Goal: Task Accomplishment & Management: Use online tool/utility

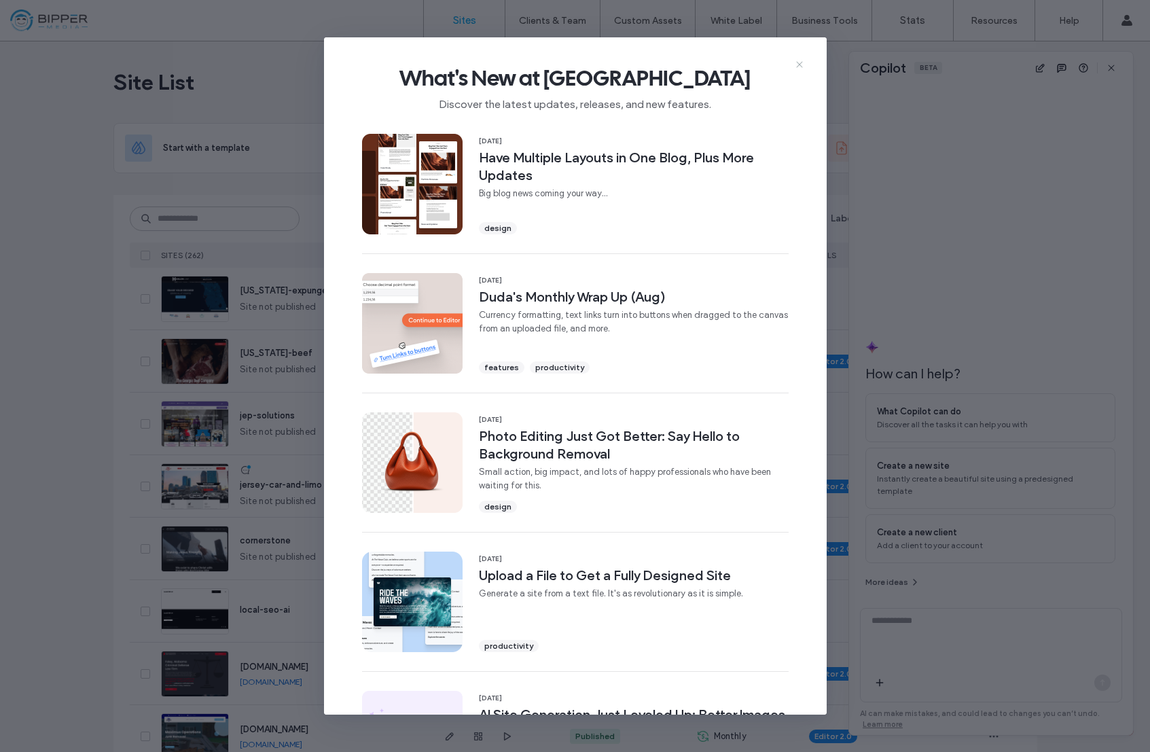
click at [802, 64] on icon at bounding box center [799, 64] width 11 height 11
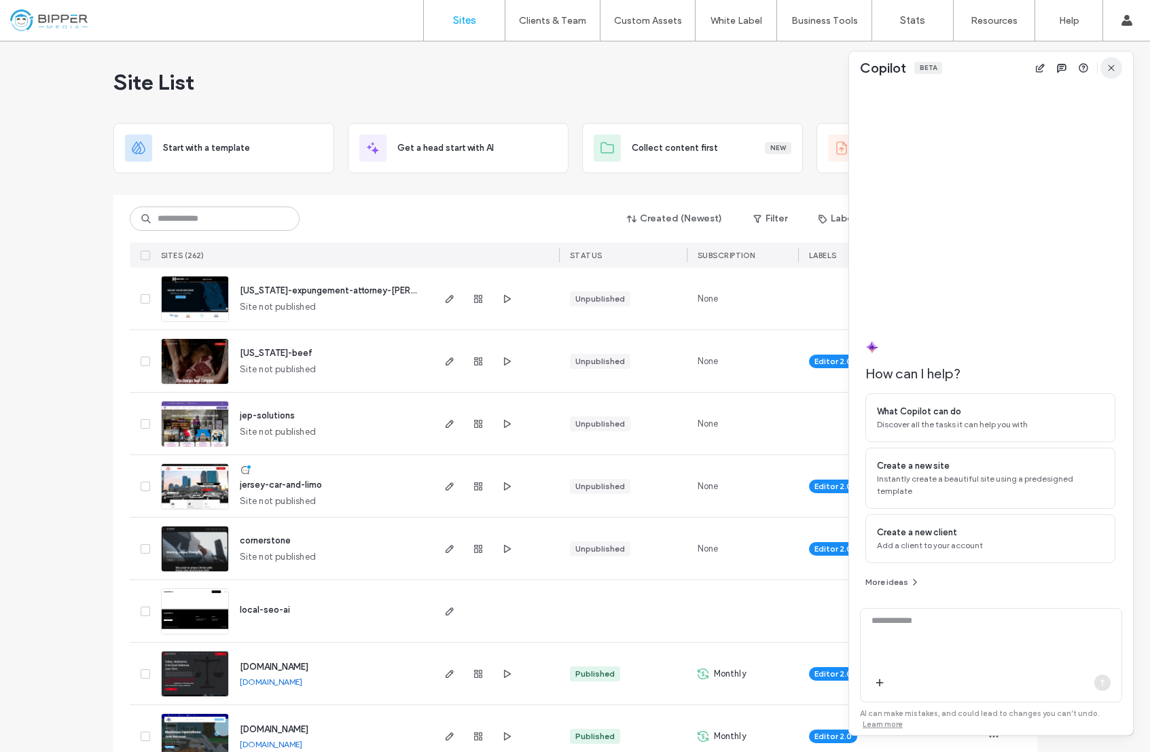
click at [1111, 65] on icon "button" at bounding box center [1111, 68] width 11 height 11
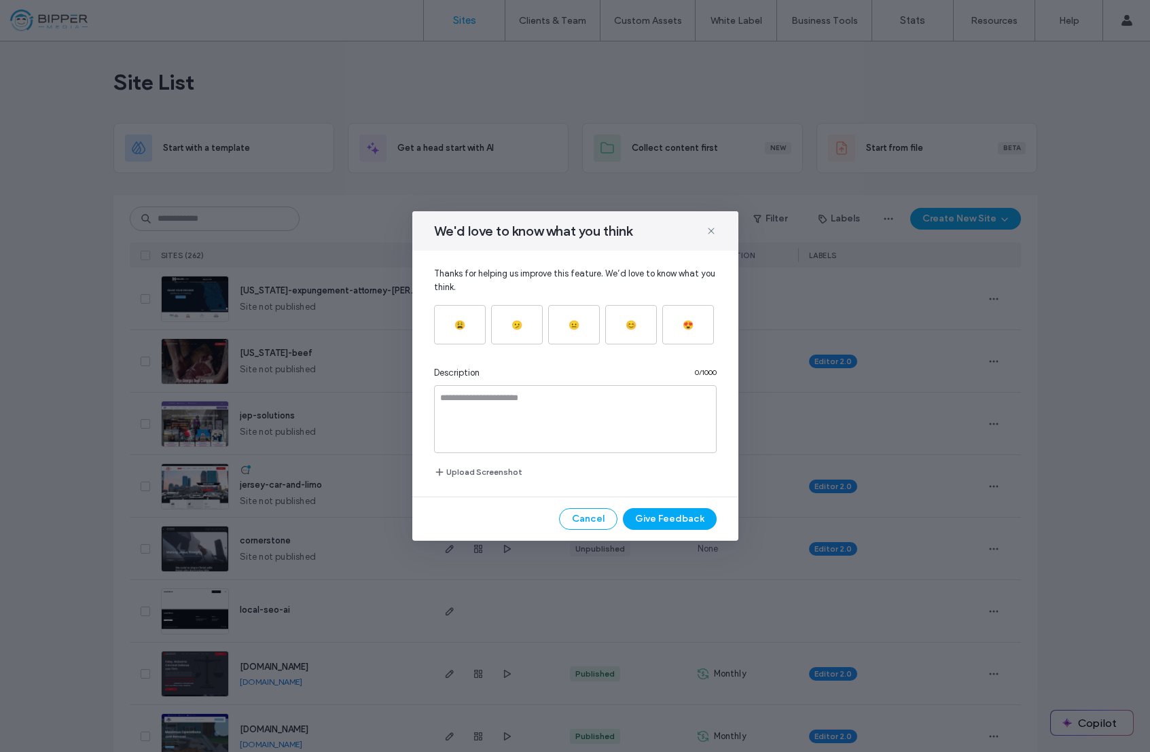
click at [399, 87] on div "We'd love to know what you think Thanks for helping us improve this feature. We…" at bounding box center [575, 376] width 1150 height 752
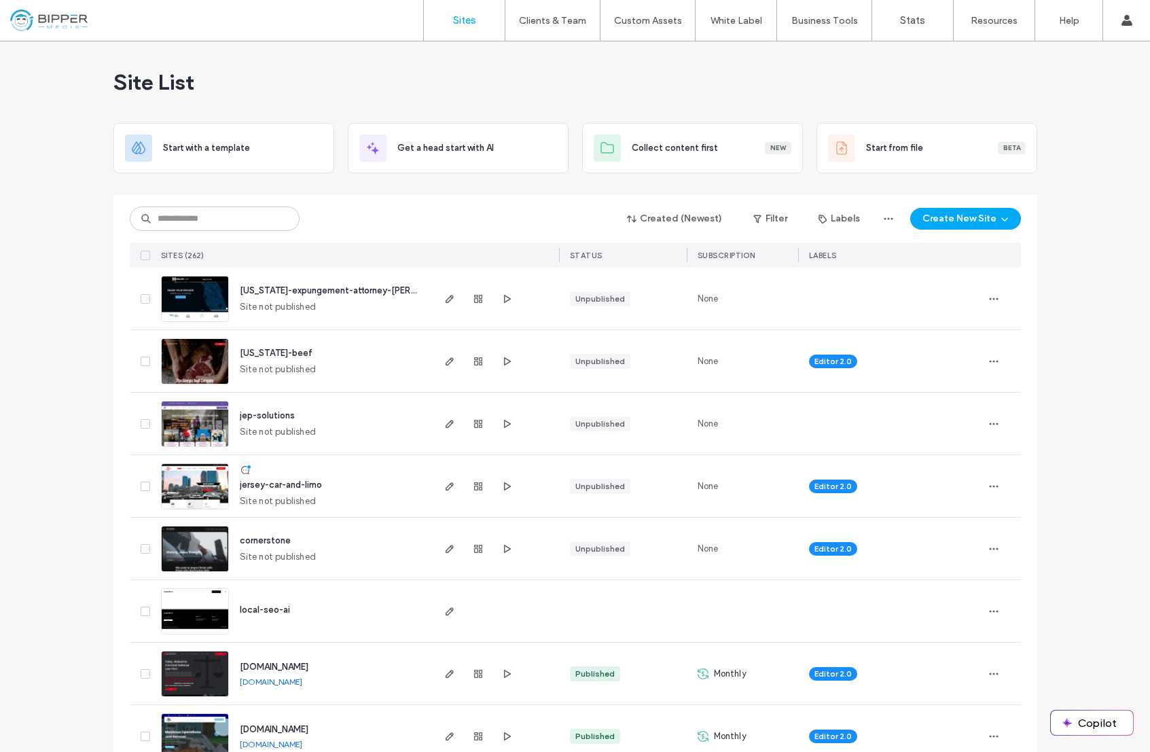
click at [310, 79] on div "Site List" at bounding box center [575, 82] width 924 height 82
click at [592, 91] on div "Site List" at bounding box center [575, 82] width 924 height 82
click at [359, 72] on div "Site List" at bounding box center [575, 82] width 924 height 82
click at [396, 198] on div "Created (Newest) Filter Labels Create New Site SITES (262) STATUS SUBSCRIPTION …" at bounding box center [575, 231] width 891 height 73
drag, startPoint x: 376, startPoint y: 214, endPoint x: 223, endPoint y: 225, distance: 153.2
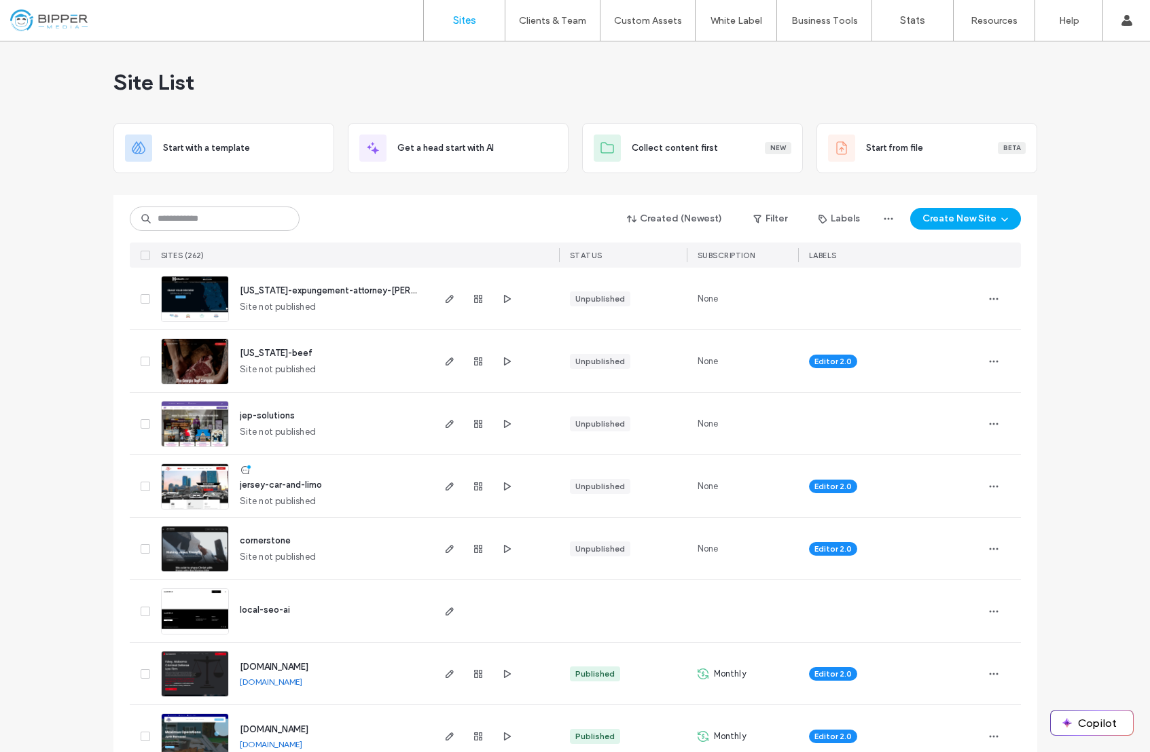
click at [375, 214] on div "Created (Newest) Filter Labels Create New Site" at bounding box center [575, 219] width 891 height 26
click at [209, 224] on input at bounding box center [215, 219] width 170 height 24
drag, startPoint x: 334, startPoint y: 61, endPoint x: 317, endPoint y: 52, distance: 20.1
click at [334, 62] on div "Site List" at bounding box center [575, 82] width 924 height 82
click at [235, 222] on input at bounding box center [215, 219] width 170 height 24
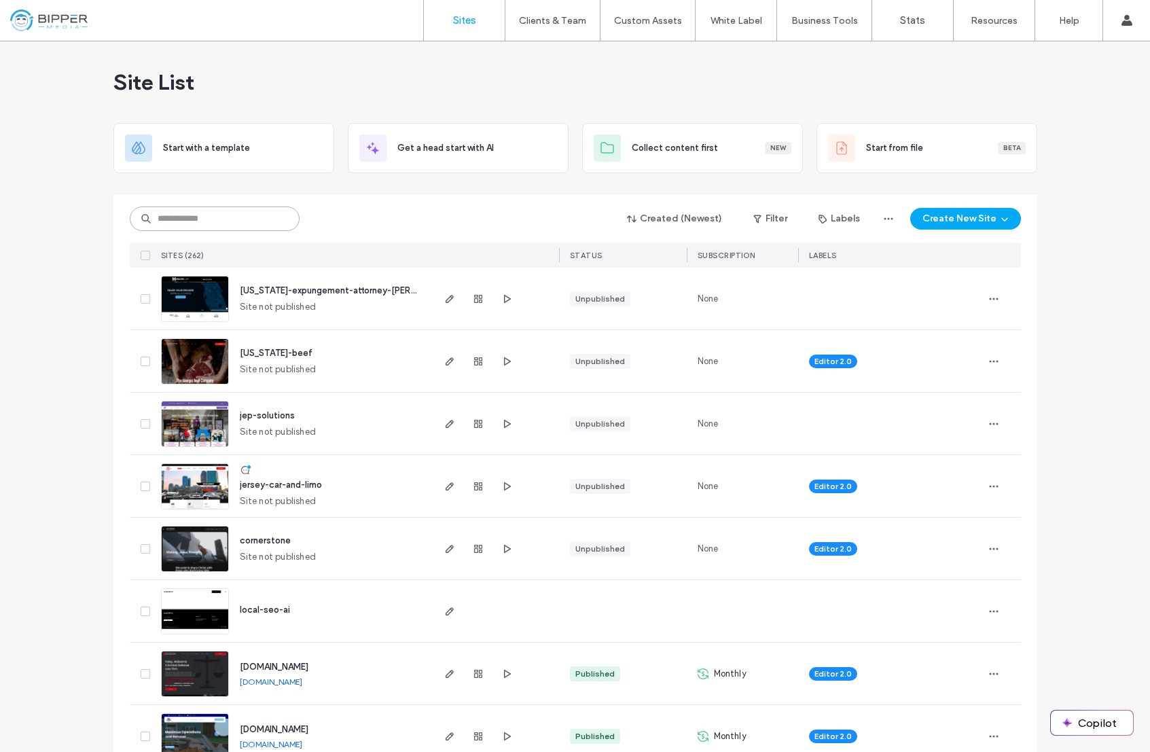
click at [235, 222] on input at bounding box center [215, 219] width 170 height 24
drag, startPoint x: 270, startPoint y: 73, endPoint x: 288, endPoint y: 22, distance: 53.9
click at [271, 70] on div "Site List" at bounding box center [575, 82] width 924 height 82
click at [267, 221] on input at bounding box center [215, 219] width 170 height 24
type input "****"
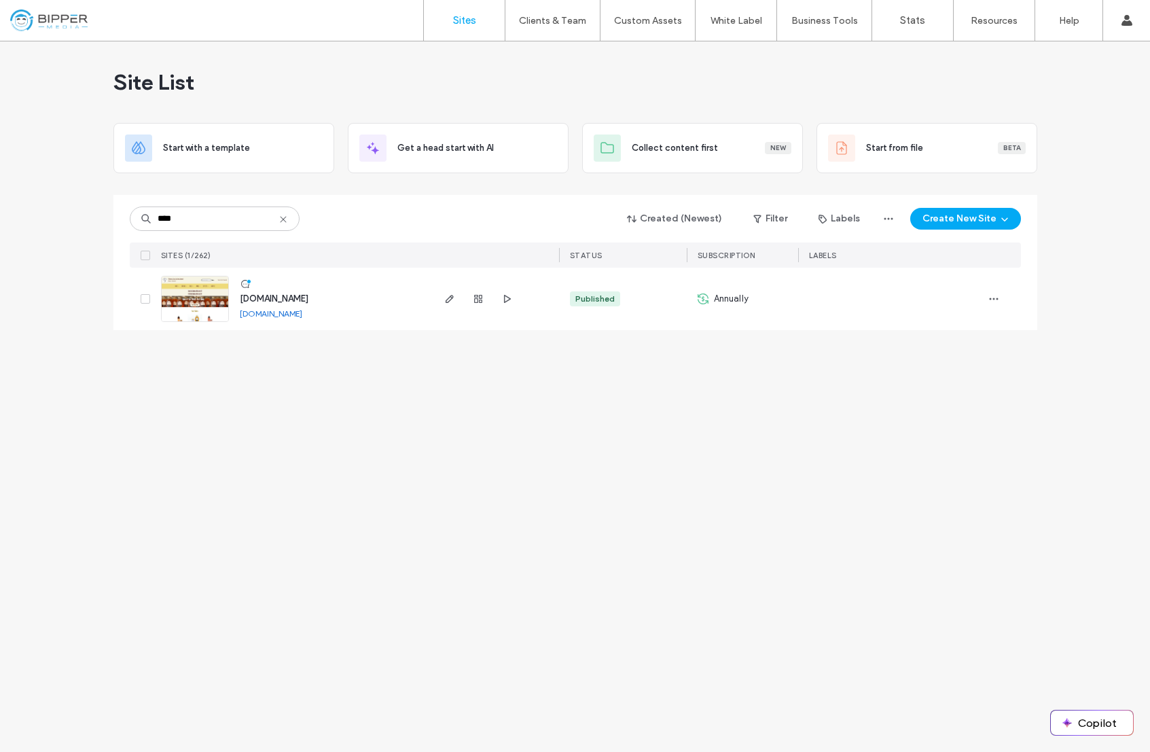
click at [293, 300] on span "www.bearhughoney.com" at bounding box center [274, 298] width 69 height 10
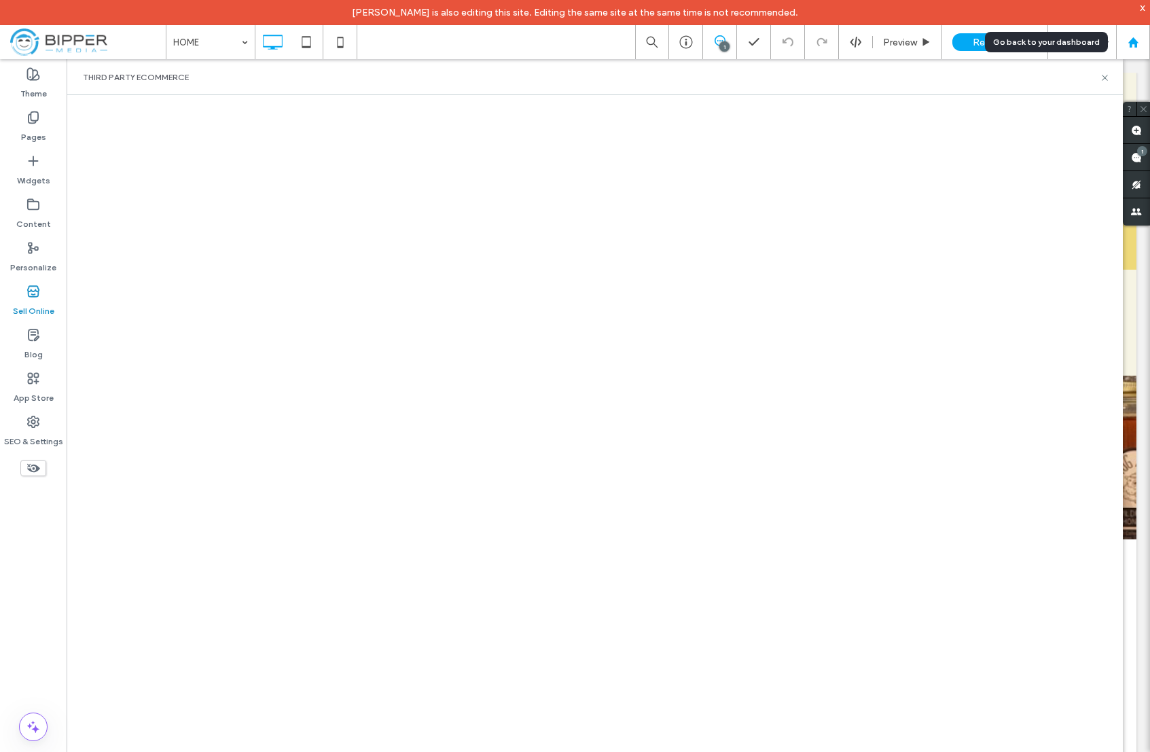
click at [1135, 41] on use at bounding box center [1133, 42] width 10 height 10
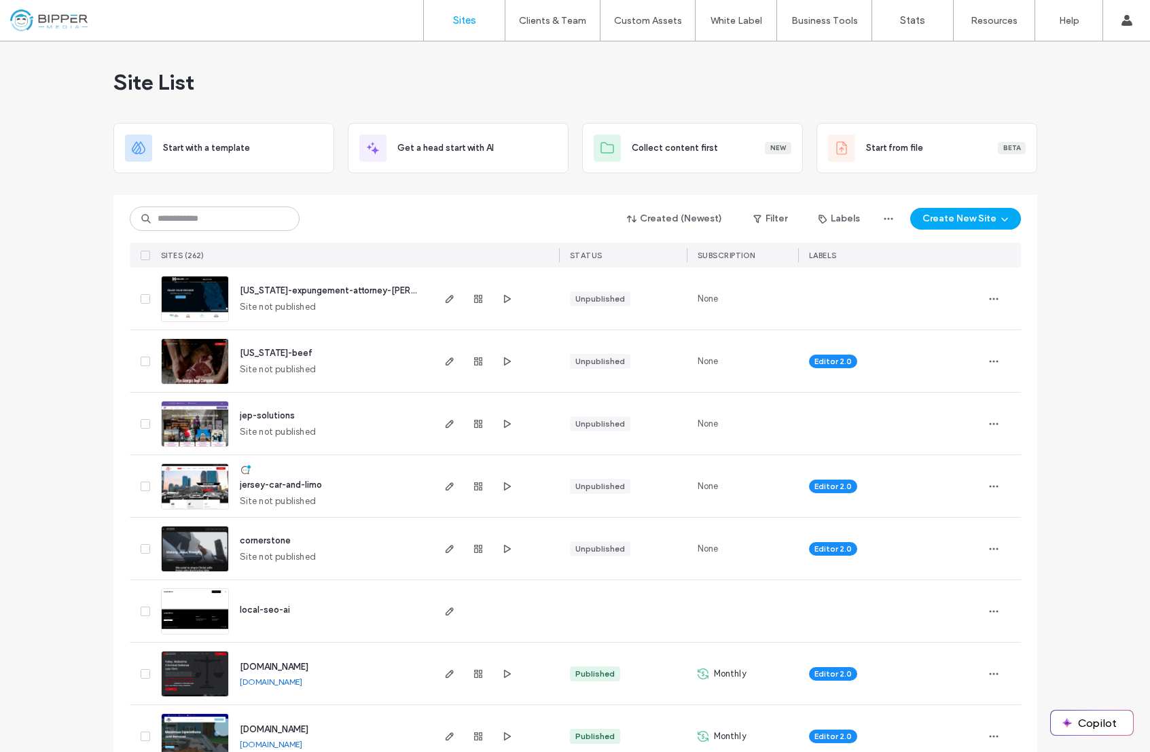
click at [681, 75] on div "Site List" at bounding box center [575, 82] width 924 height 82
click at [229, 226] on input at bounding box center [215, 219] width 170 height 24
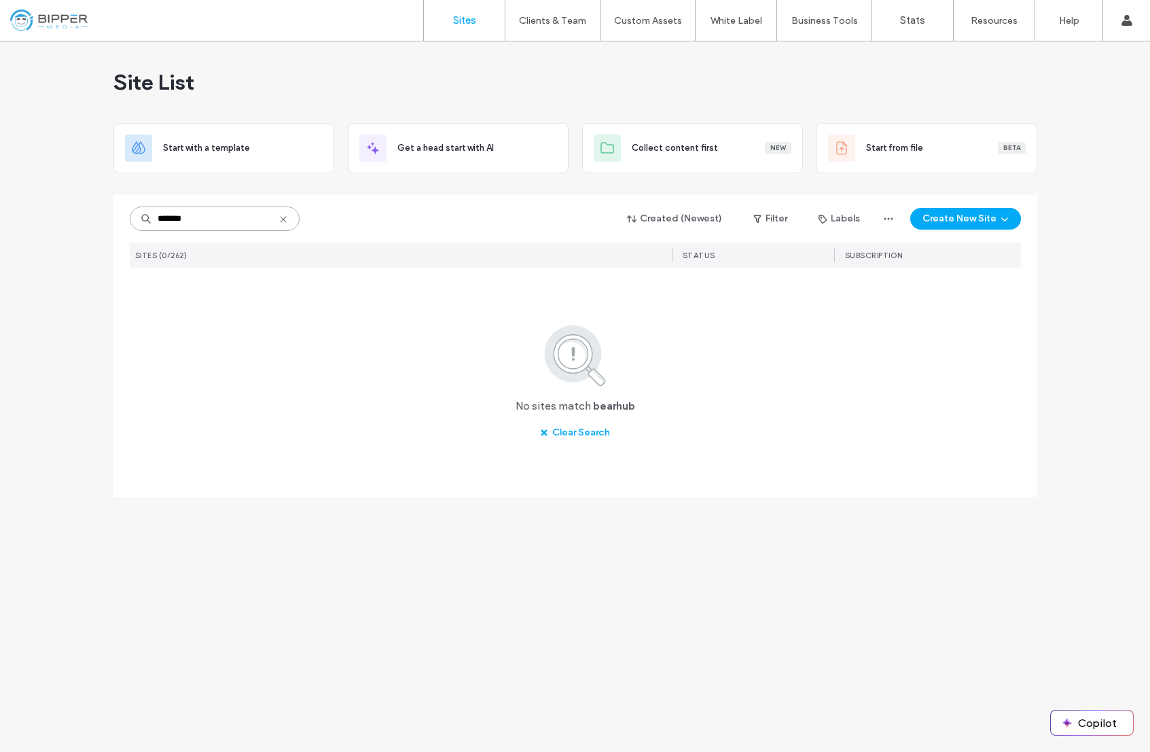
click at [234, 218] on input "*******" at bounding box center [215, 219] width 170 height 24
type input "******"
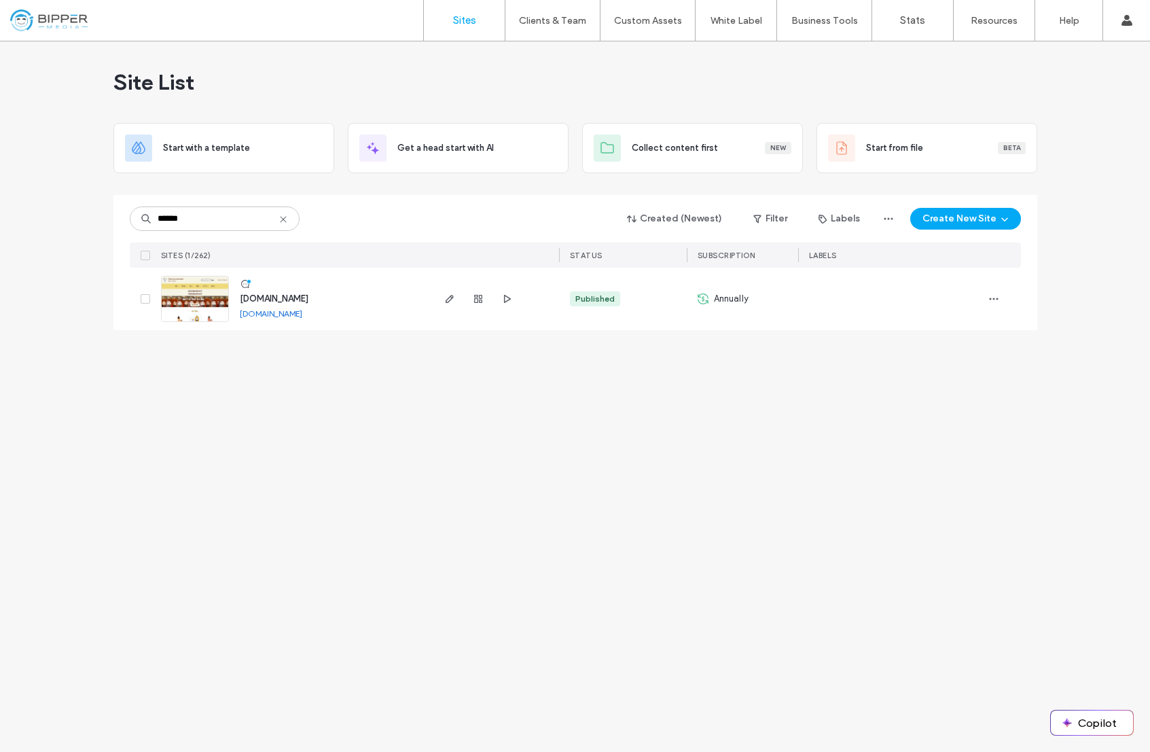
click at [263, 300] on span "[DOMAIN_NAME]" at bounding box center [274, 298] width 69 height 10
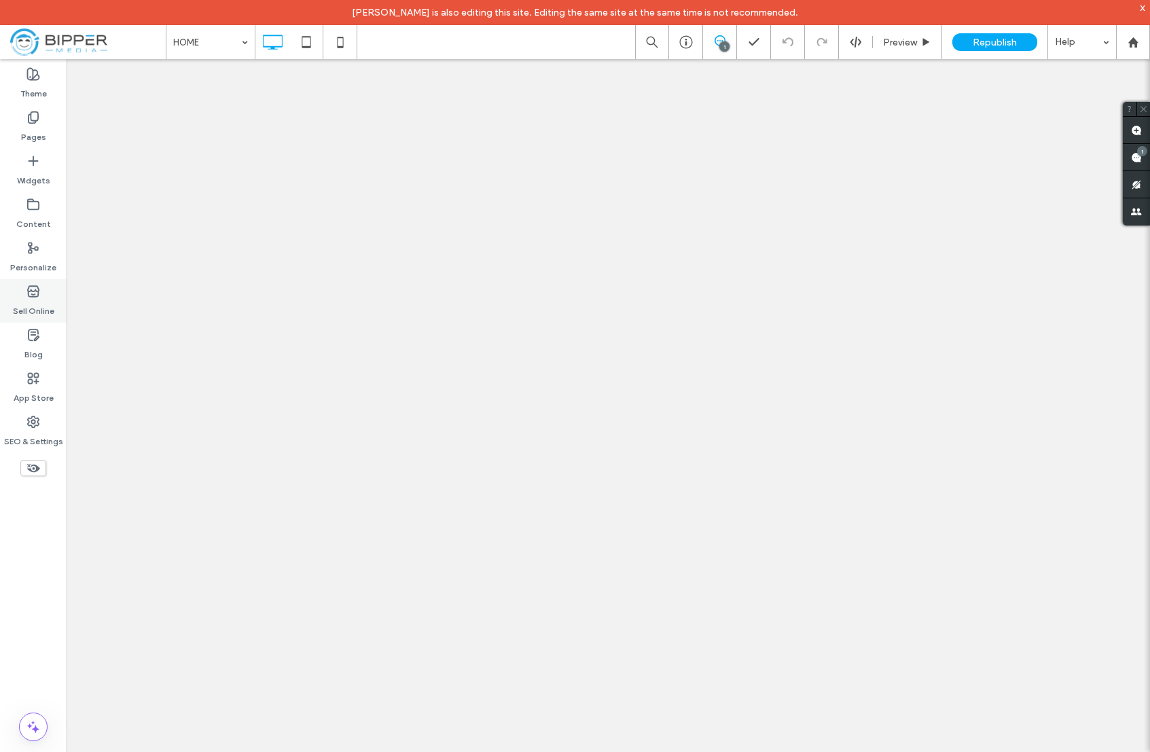
click at [43, 311] on label "Sell Online" at bounding box center [33, 307] width 41 height 19
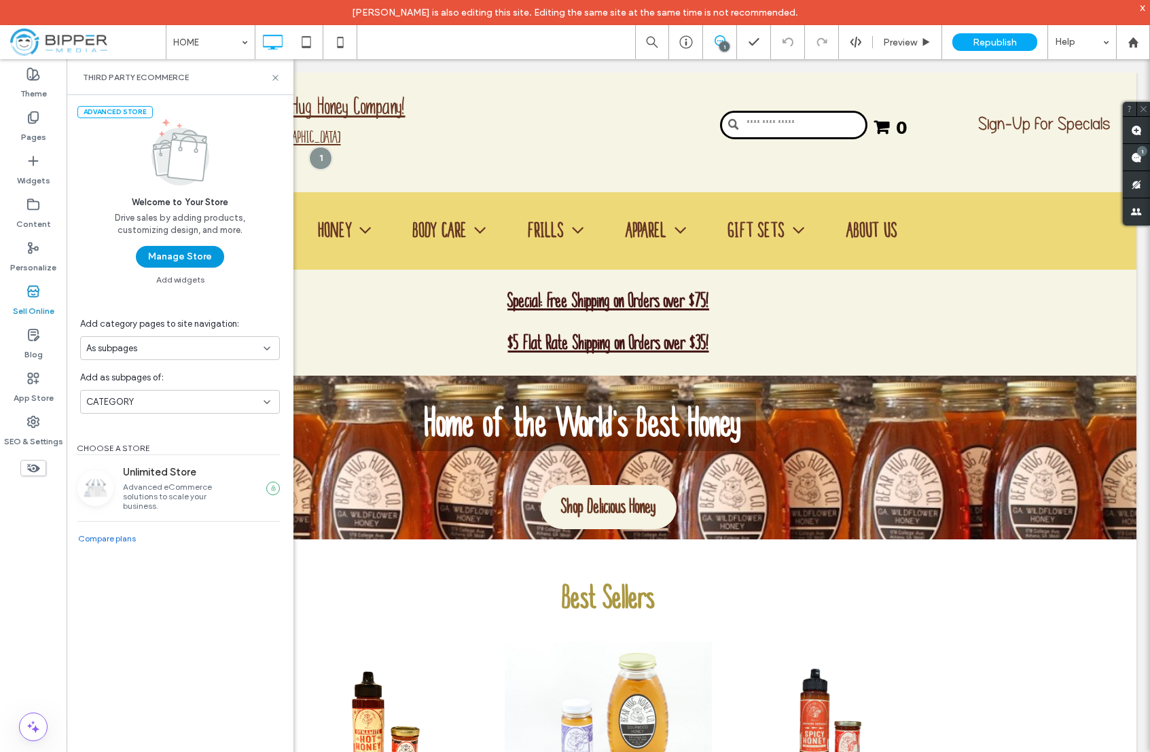
click at [183, 262] on button "Manage Store" at bounding box center [180, 257] width 88 height 22
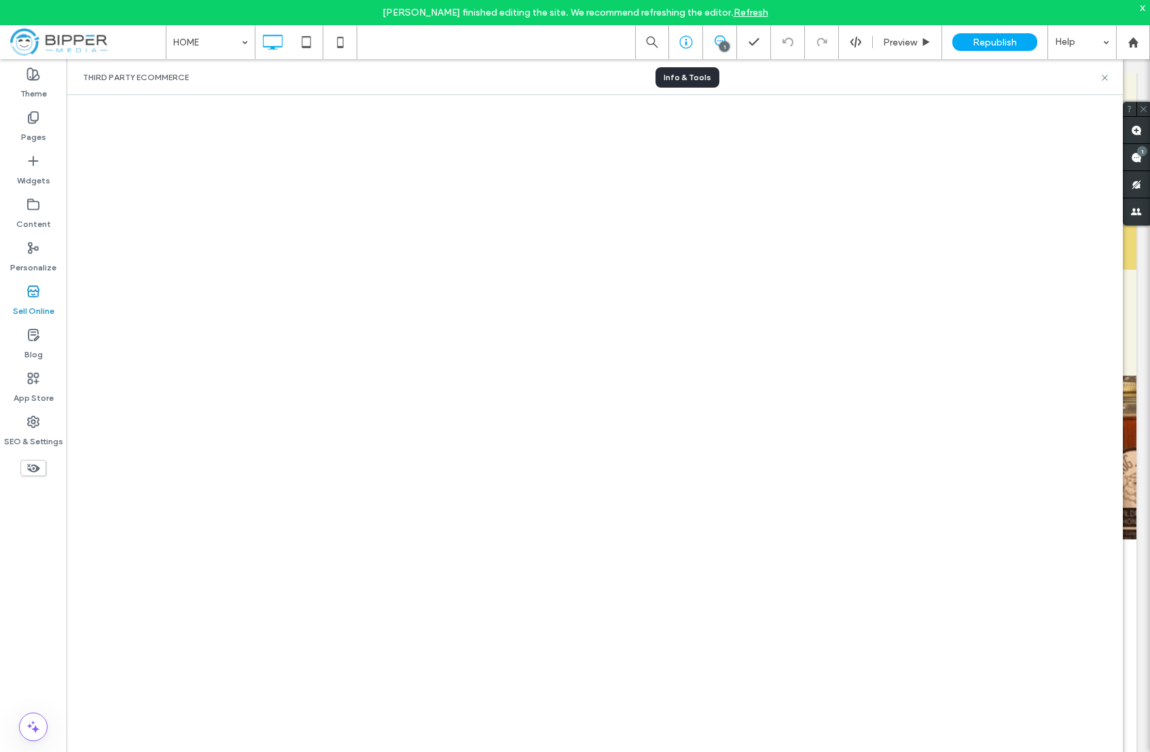
click at [682, 41] on icon at bounding box center [686, 42] width 14 height 14
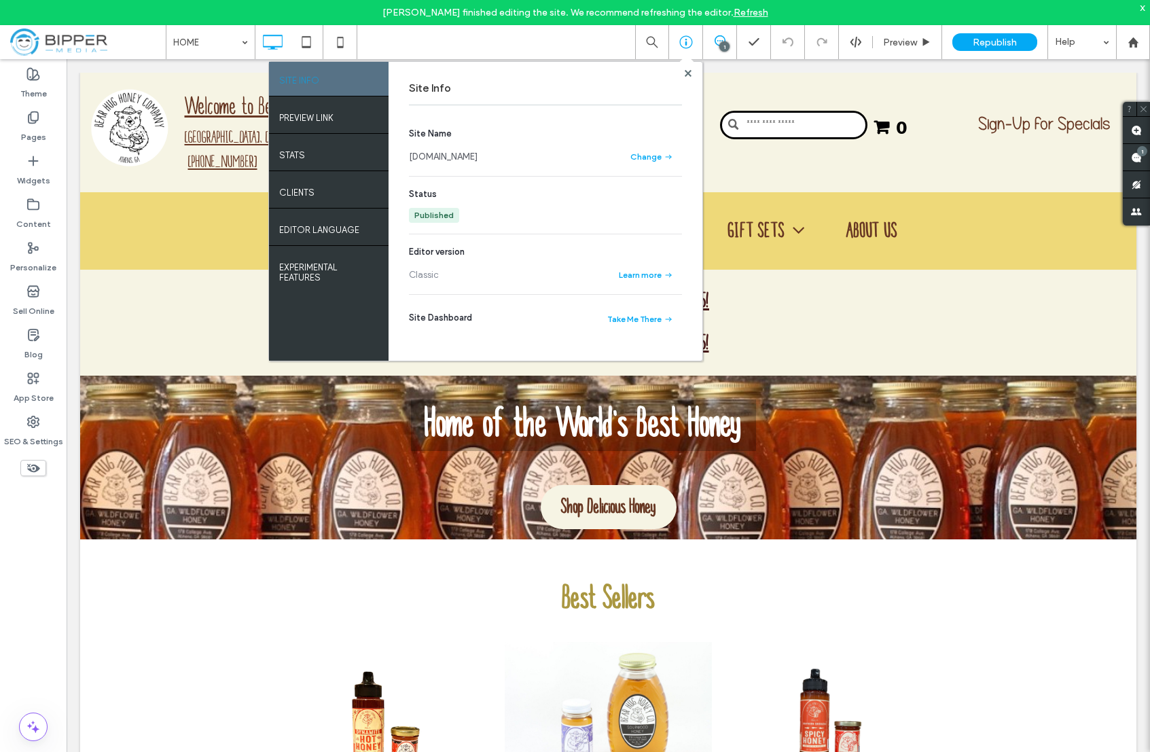
drag, startPoint x: 545, startPoint y: 163, endPoint x: 391, endPoint y: 155, distance: 153.8
click at [389, 155] on div "Site Info Site Name [DOMAIN_NAME] Change Status Published Editor version Classi…" at bounding box center [546, 211] width 314 height 299
copy link "[DOMAIN_NAME]"
click at [31, 300] on label "Sell Online" at bounding box center [33, 307] width 41 height 19
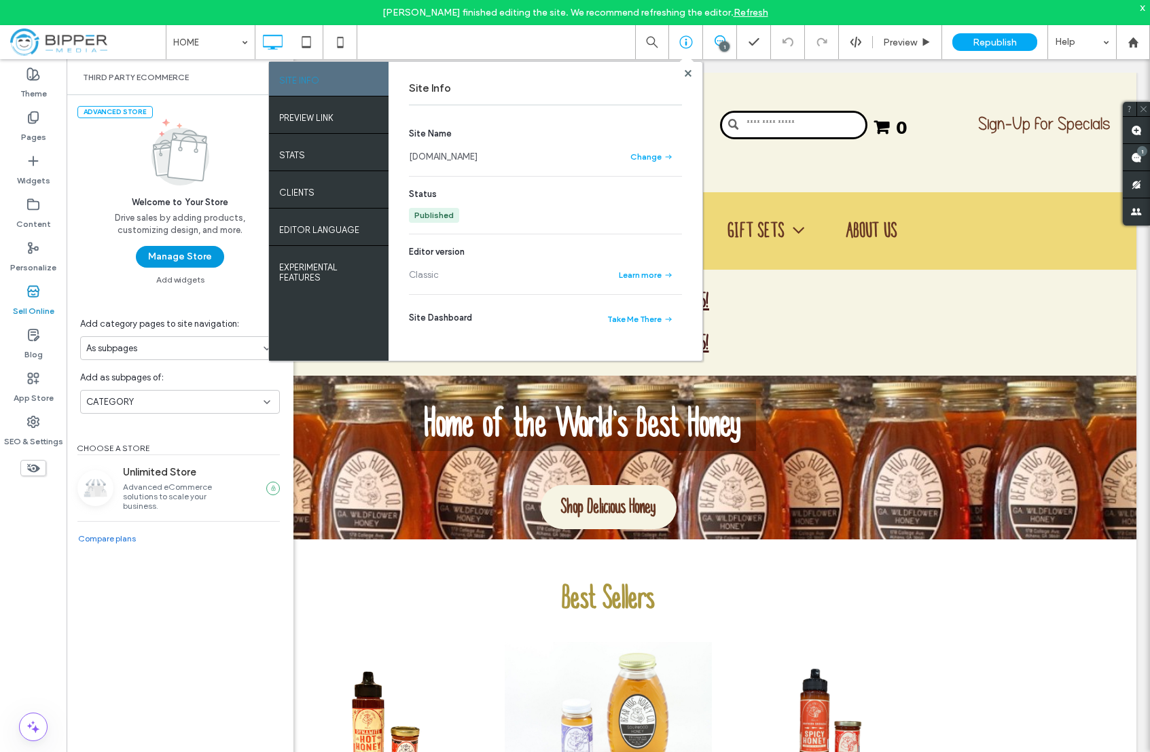
click at [184, 254] on button "Manage Store" at bounding box center [180, 257] width 88 height 22
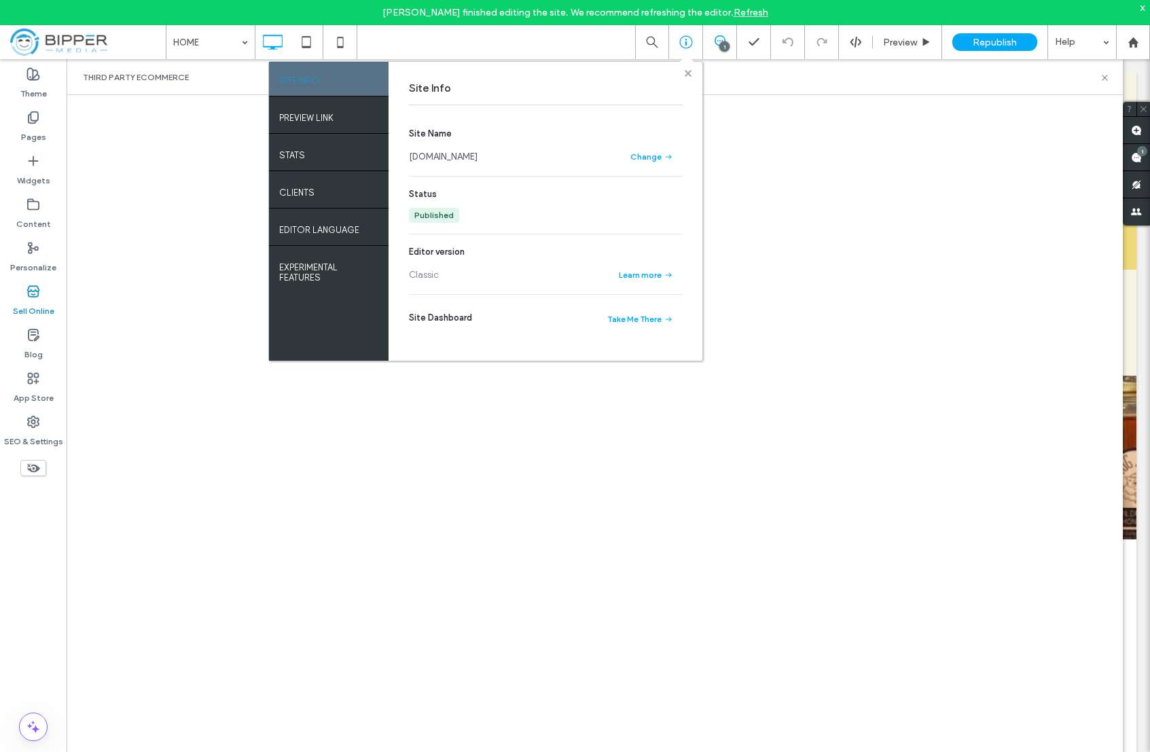
click at [685, 74] on use at bounding box center [687, 72] width 7 height 7
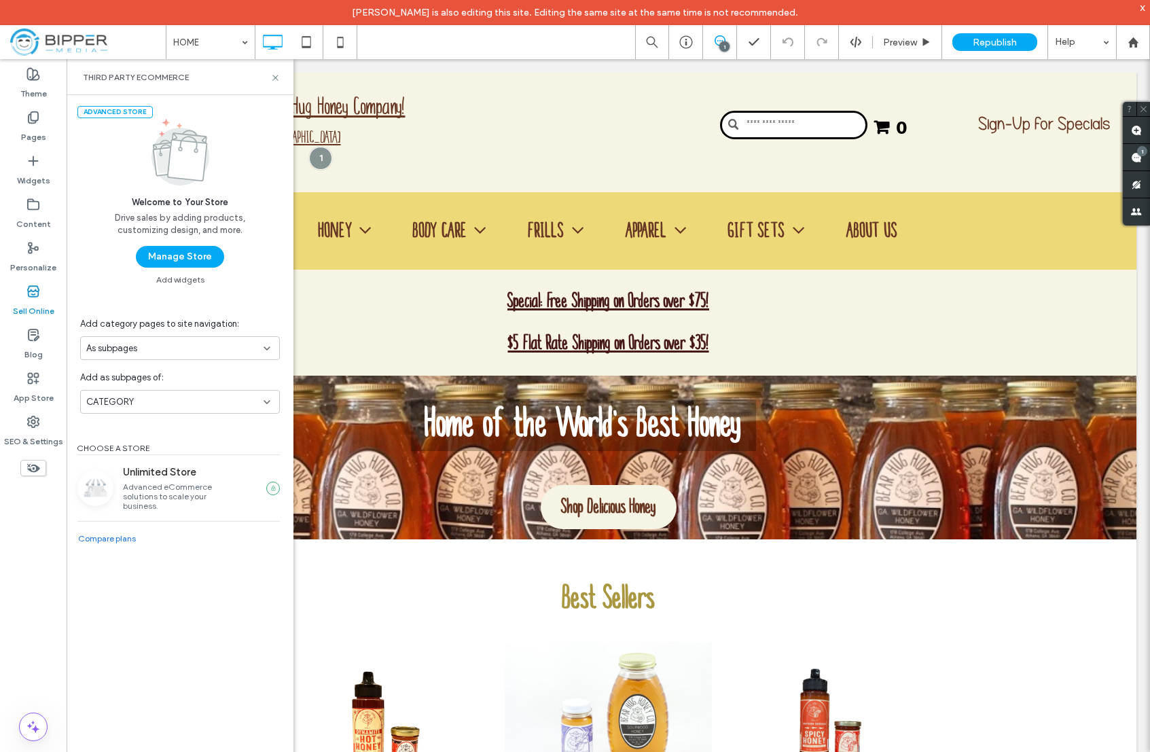
click at [185, 257] on button "Manage Store" at bounding box center [180, 257] width 88 height 22
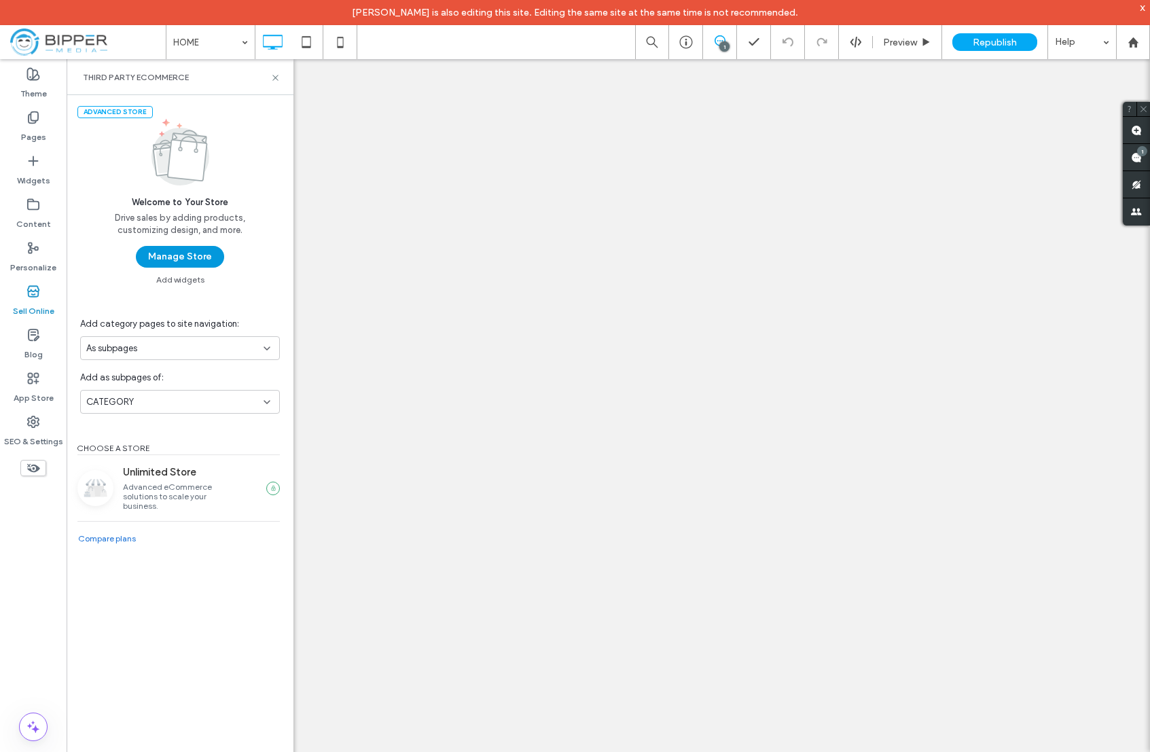
click at [208, 255] on button "Manage Store" at bounding box center [180, 257] width 88 height 22
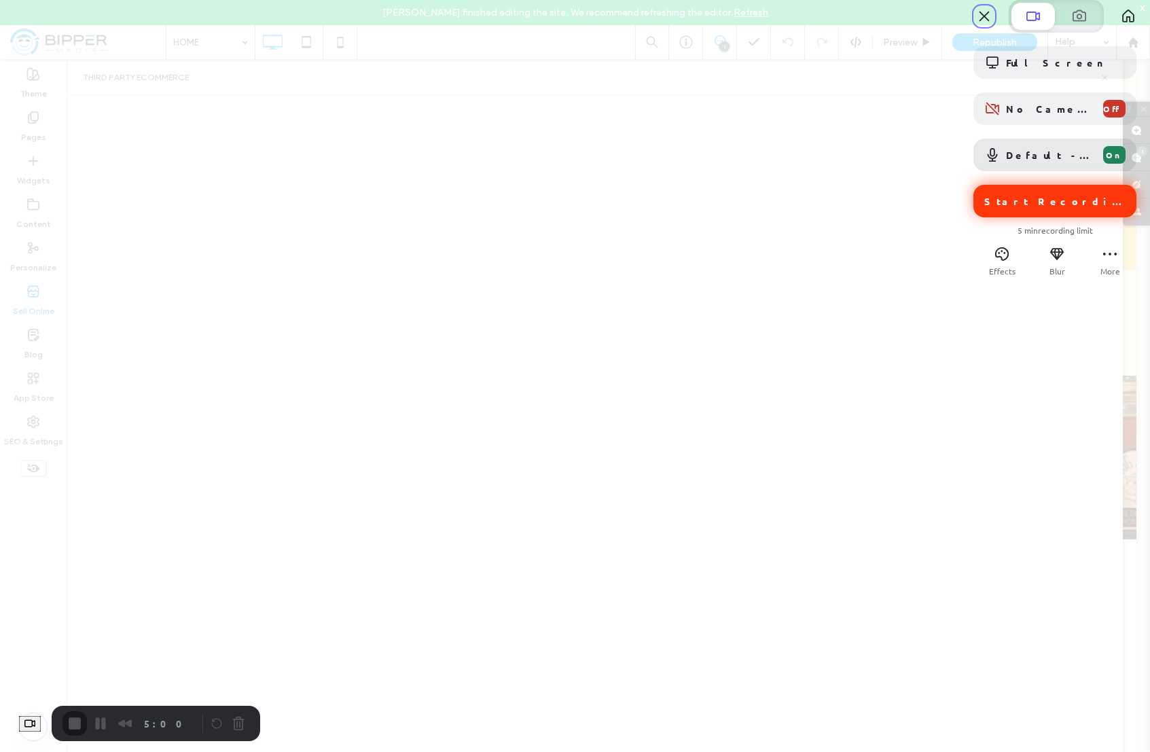
click at [1048, 207] on span "Start Recording" at bounding box center [1056, 201] width 144 height 12
